Goal: Register for event/course

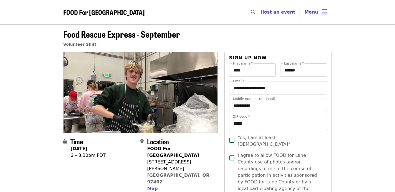
click at [255, 15] on div "​" at bounding box center [251, 12] width 9 height 13
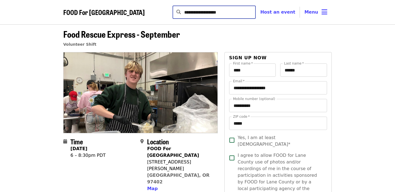
type input "**********"
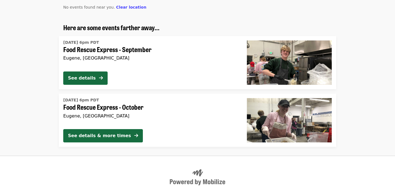
scroll to position [63, 0]
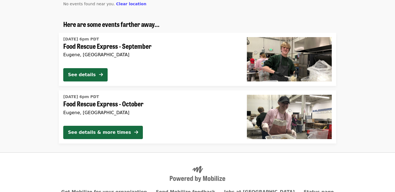
click at [132, 103] on span "Food Rescue Express - October" at bounding box center [150, 104] width 175 height 8
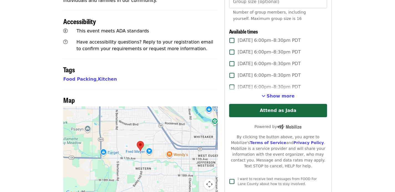
scroll to position [260, 0]
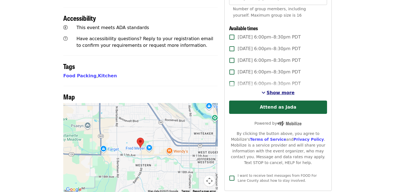
click at [274, 90] on span "Show more" at bounding box center [280, 92] width 28 height 5
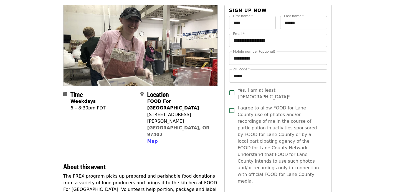
scroll to position [0, 0]
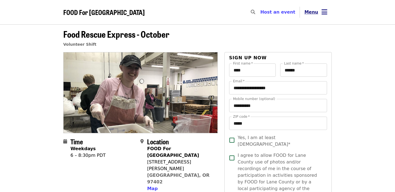
click at [315, 11] on span "Menu" at bounding box center [311, 11] width 14 height 5
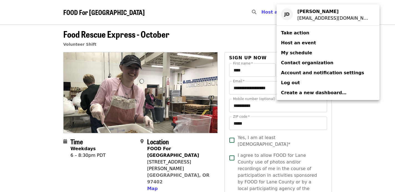
click at [296, 51] on span "My schedule" at bounding box center [296, 52] width 31 height 5
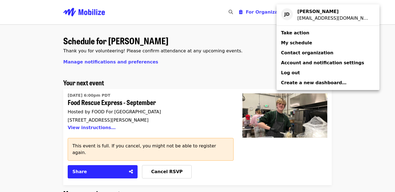
click at [195, 126] on div "Account menu" at bounding box center [197, 96] width 395 height 192
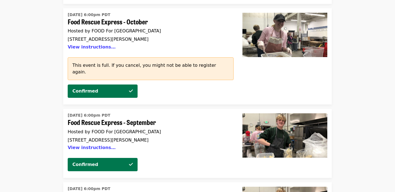
scroll to position [1572, 0]
